Goal: Entertainment & Leisure: Consume media (video, audio)

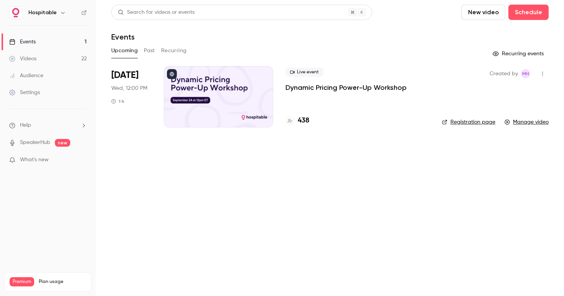
click at [350, 87] on p "Dynamic Pricing Power-Up Workshop" at bounding box center [345, 87] width 121 height 9
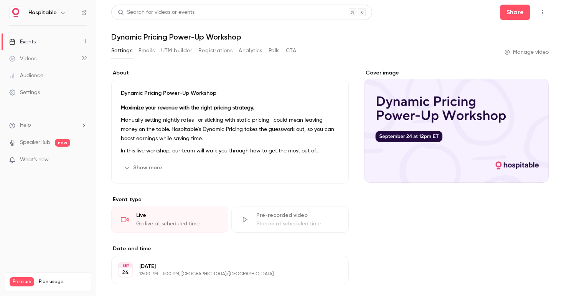
click at [248, 52] on button "Analytics" at bounding box center [251, 51] width 24 height 12
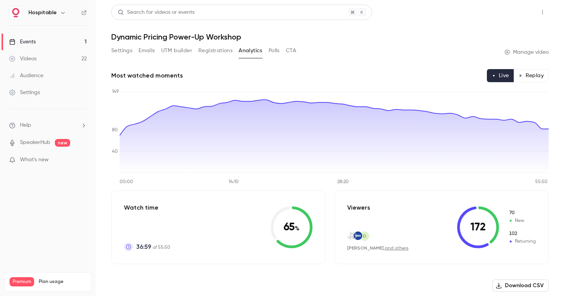
click at [518, 12] on button "Share" at bounding box center [515, 12] width 30 height 15
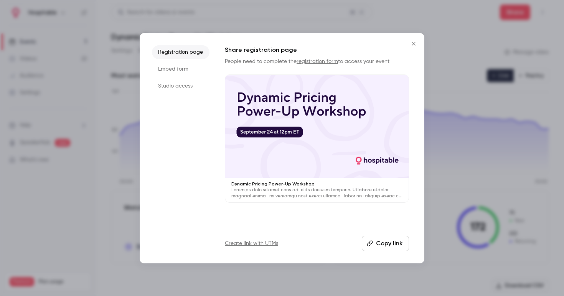
click at [383, 247] on button "Copy link" at bounding box center [385, 243] width 47 height 15
drag, startPoint x: 417, startPoint y: 43, endPoint x: 334, endPoint y: 45, distance: 82.9
click at [417, 43] on icon "Close" at bounding box center [413, 44] width 9 height 6
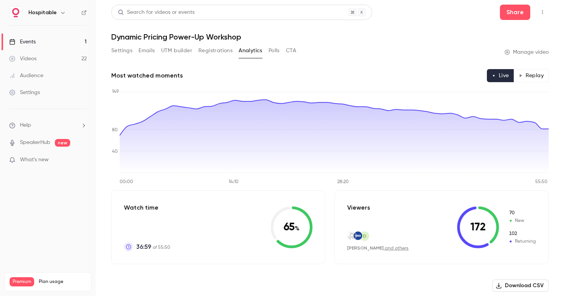
click at [116, 56] on button "Settings" at bounding box center [121, 51] width 21 height 12
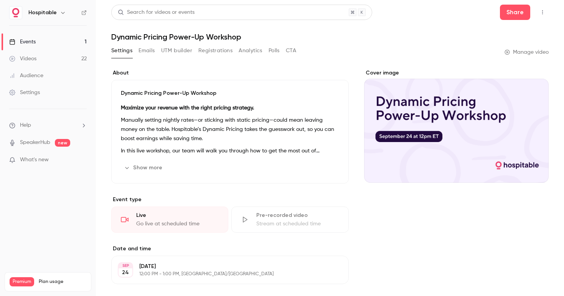
click at [32, 59] on div "Videos" at bounding box center [22, 59] width 27 height 8
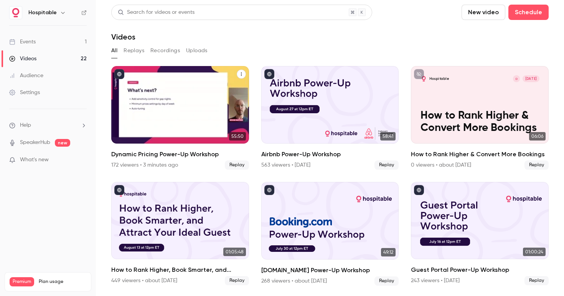
click at [242, 73] on icon "Dynamic Pricing Power-Up Workshop" at bounding box center [241, 74] width 5 height 5
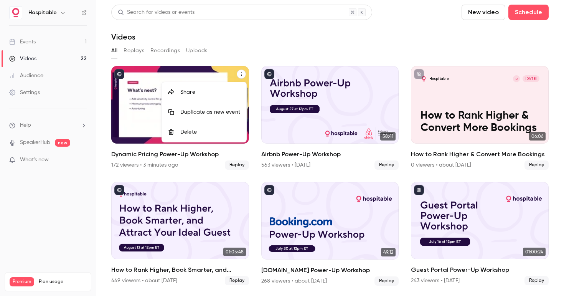
click at [151, 150] on div at bounding box center [282, 148] width 564 height 296
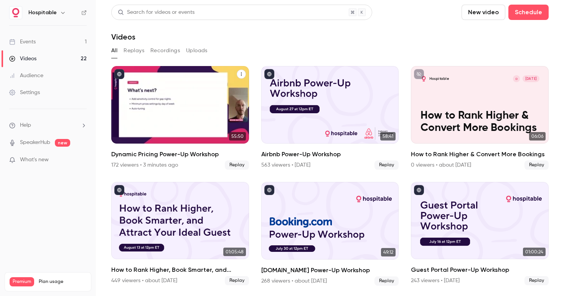
click at [160, 131] on div "Dynamic Pricing Power-Up Workshop" at bounding box center [180, 104] width 138 height 77
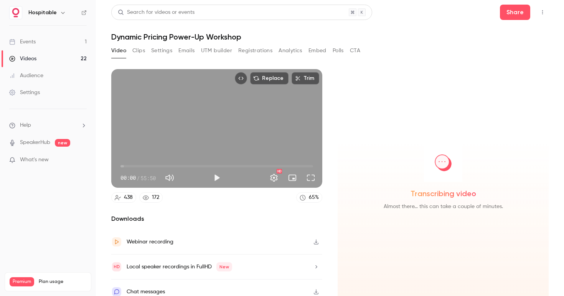
drag, startPoint x: 140, startPoint y: 51, endPoint x: 167, endPoint y: 56, distance: 27.7
click at [140, 51] on button "Clips" at bounding box center [138, 51] width 13 height 12
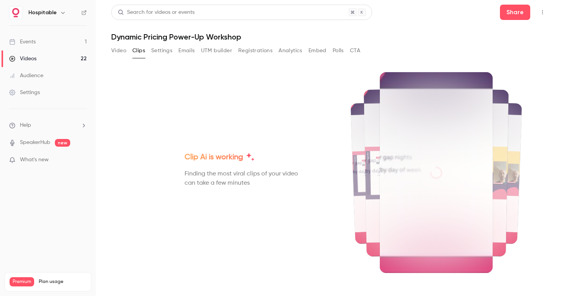
click at [118, 49] on button "Video" at bounding box center [118, 51] width 15 height 12
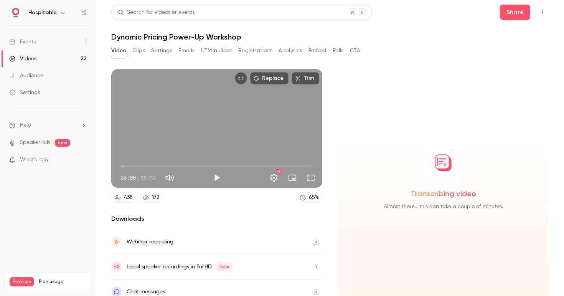
scroll to position [8, 0]
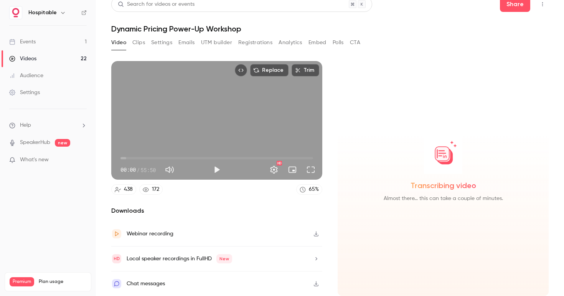
click at [317, 234] on icon "button" at bounding box center [316, 233] width 6 height 5
